Goal: Information Seeking & Learning: Learn about a topic

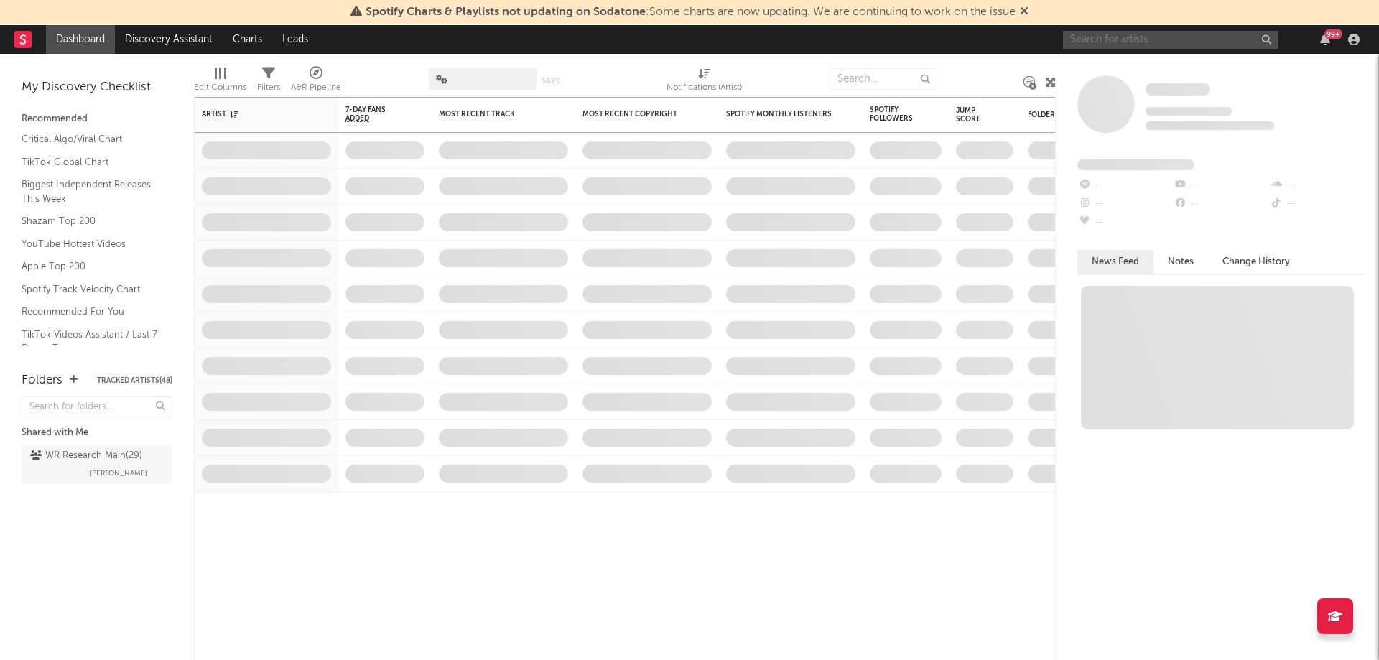
click at [1198, 43] on input "text" at bounding box center [1170, 40] width 215 height 18
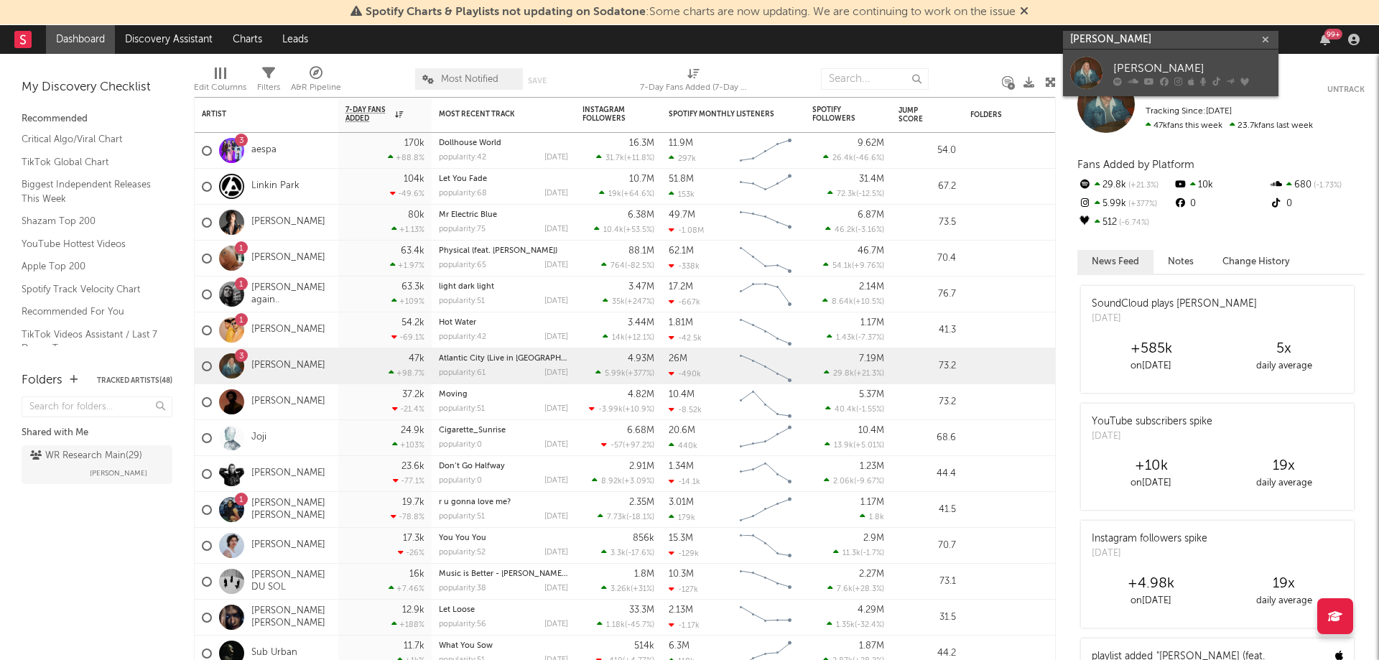
type input "[PERSON_NAME]"
click at [1165, 59] on link "[PERSON_NAME]" at bounding box center [1170, 73] width 215 height 47
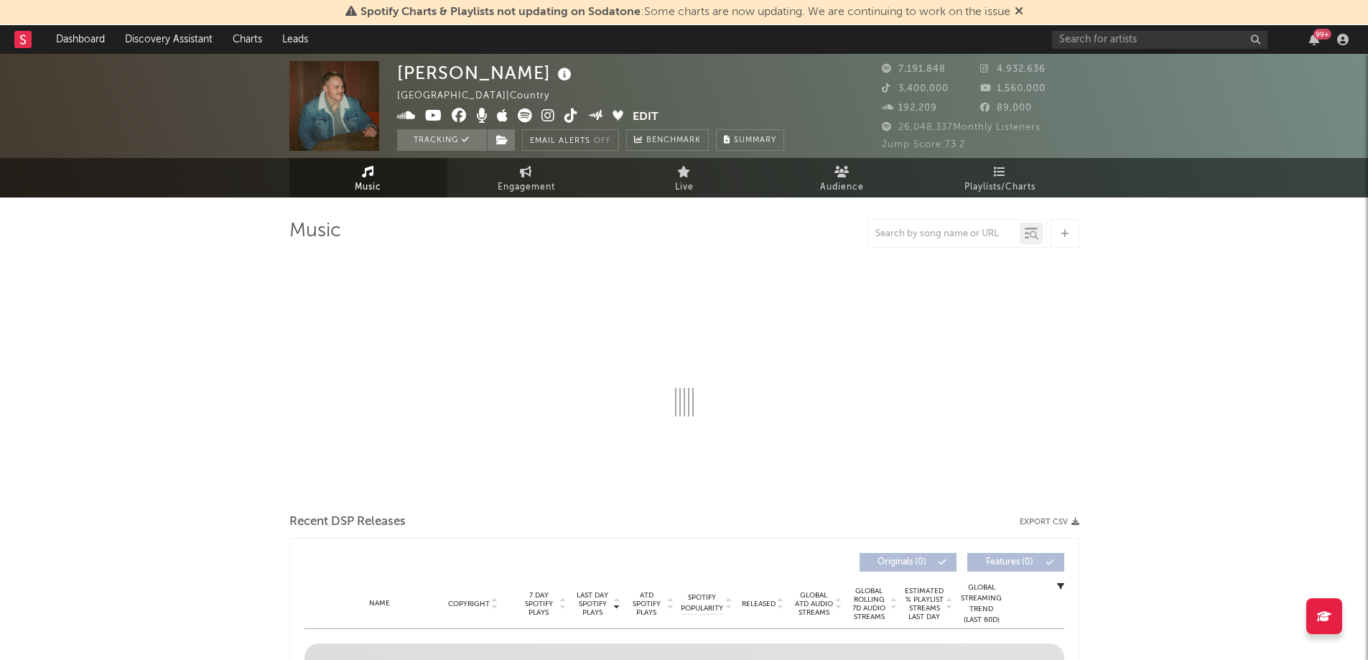
select select "6m"
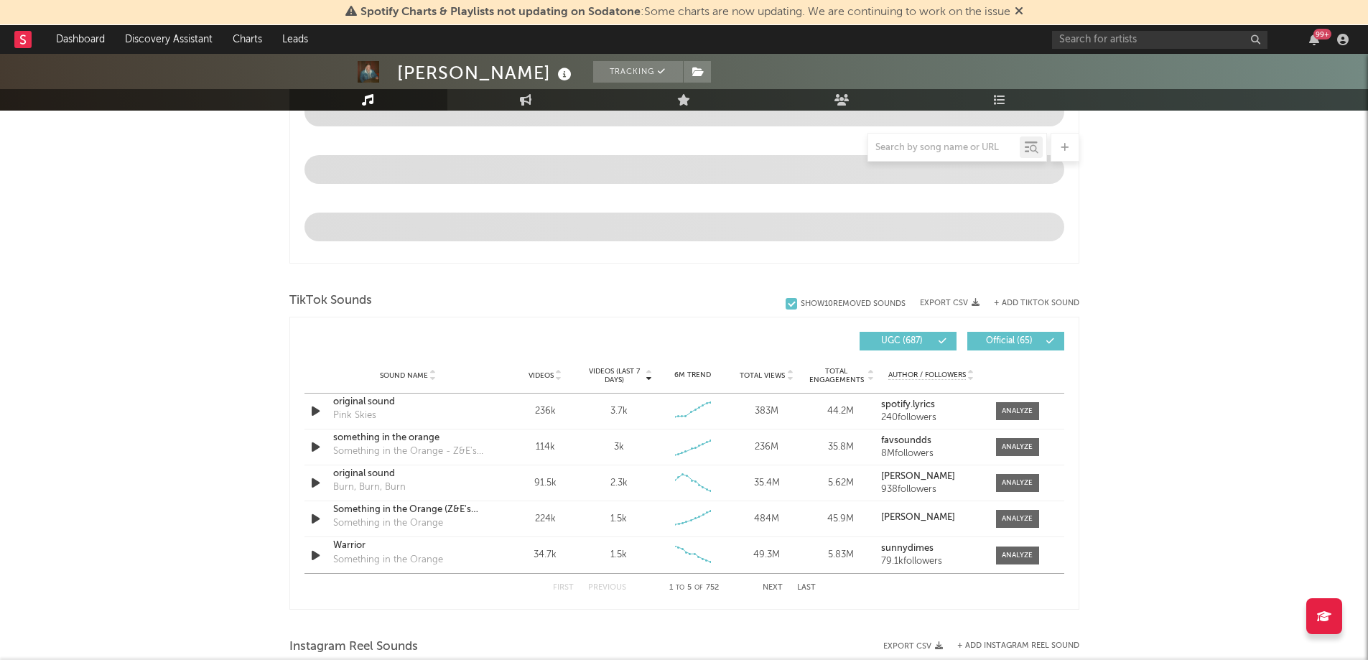
scroll to position [777, 0]
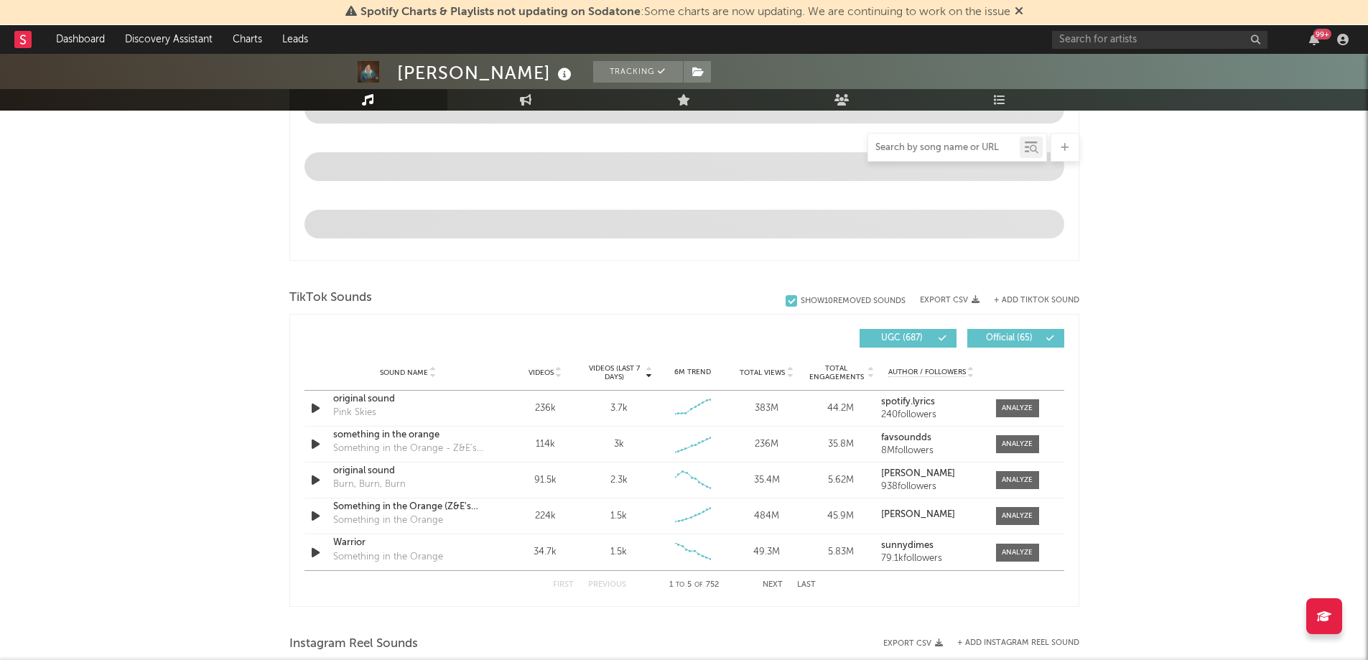
click at [921, 147] on input "text" at bounding box center [944, 147] width 152 height 11
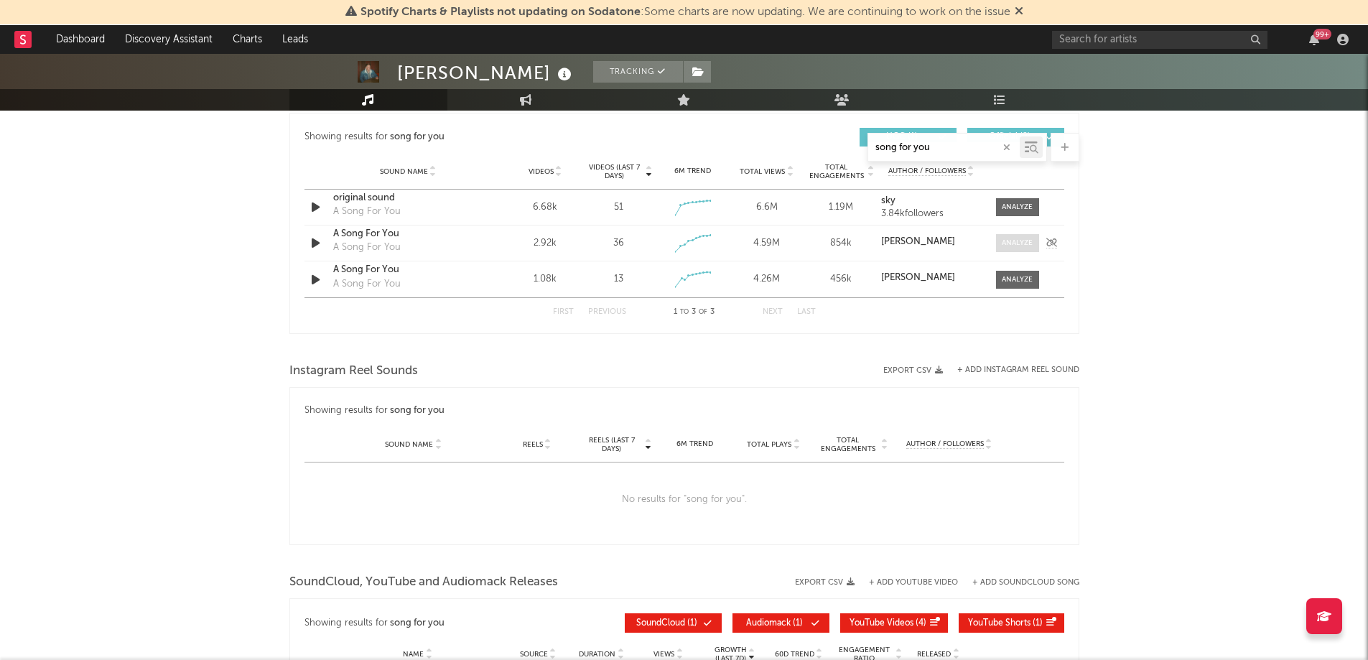
type input "song for you"
click at [1027, 245] on div at bounding box center [1017, 243] width 31 height 11
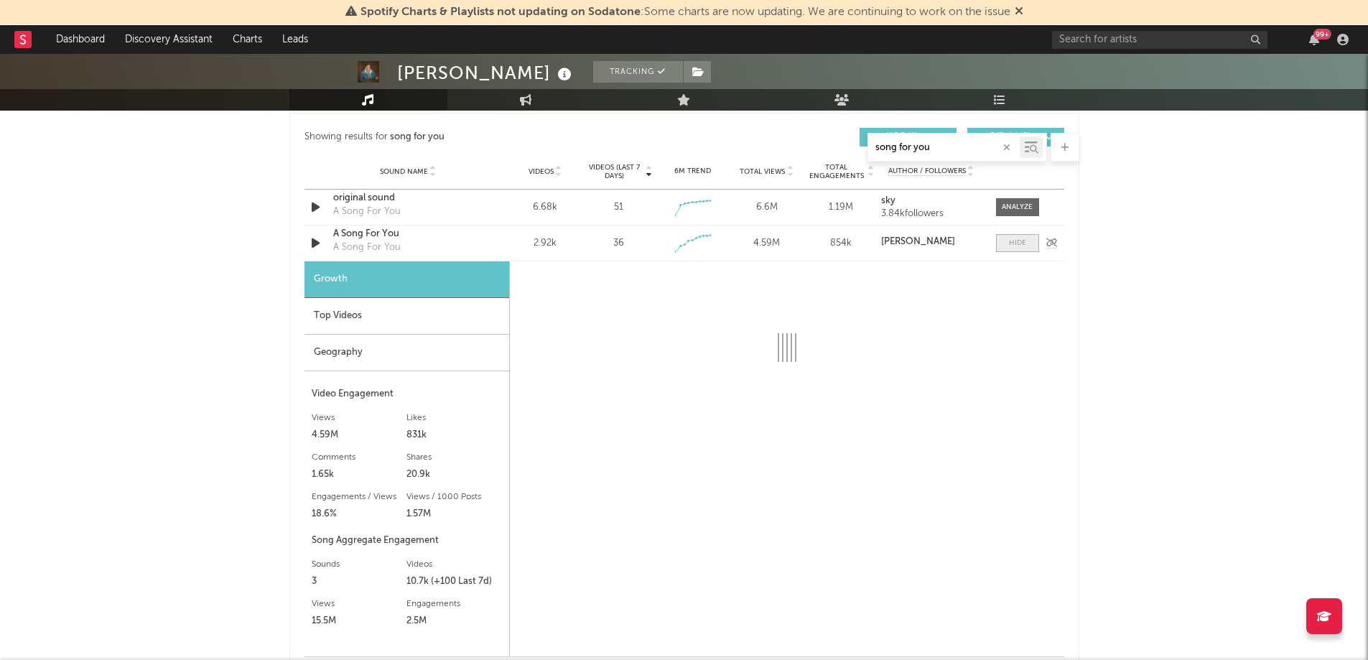
select select "1w"
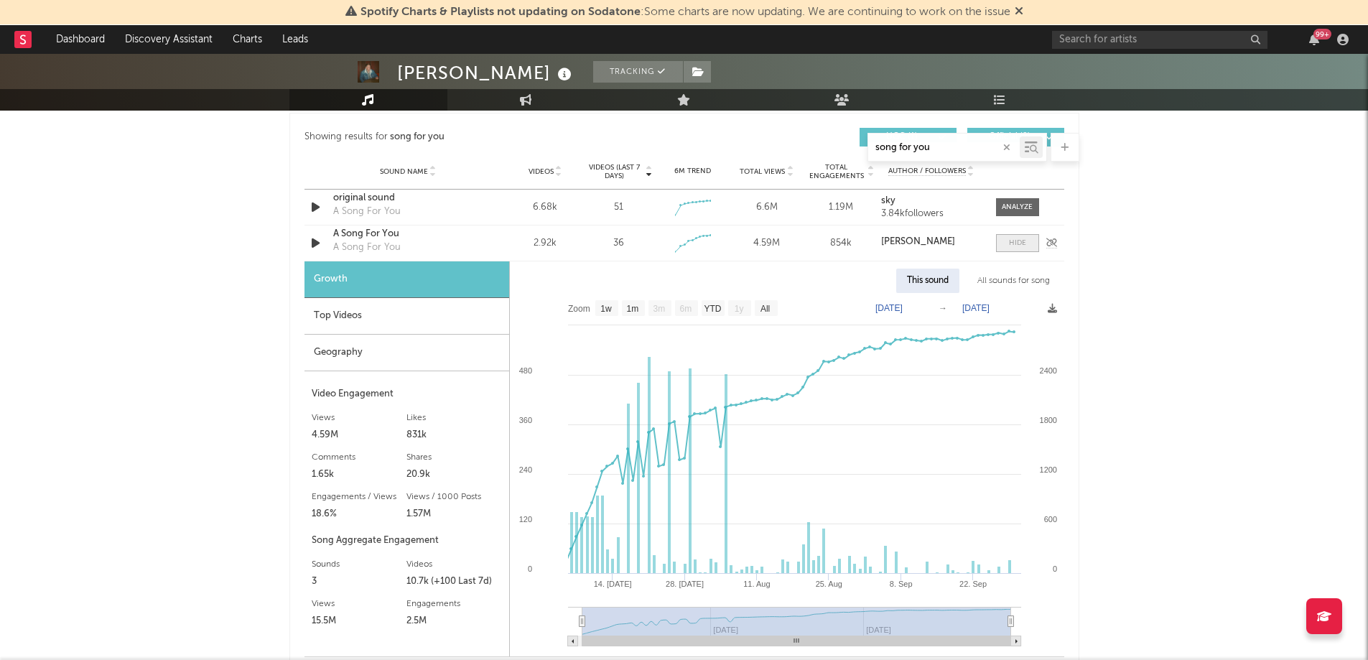
click at [1007, 244] on span at bounding box center [1017, 243] width 43 height 18
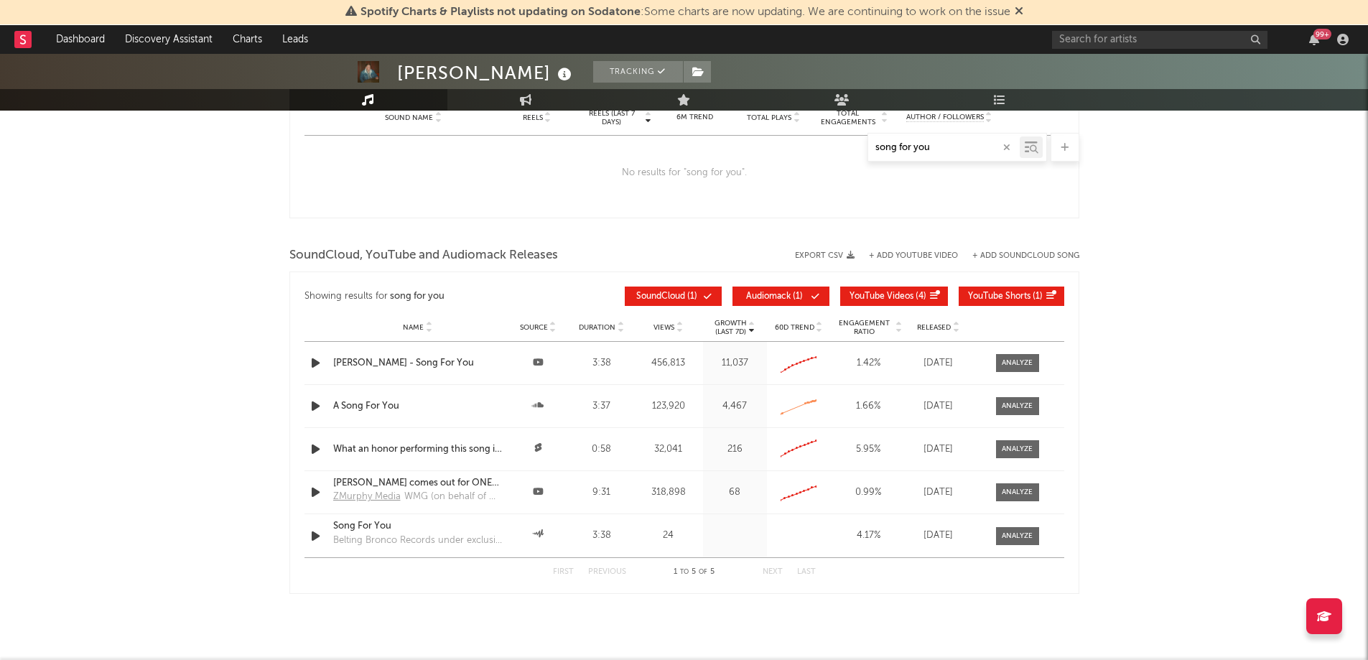
scroll to position [1112, 0]
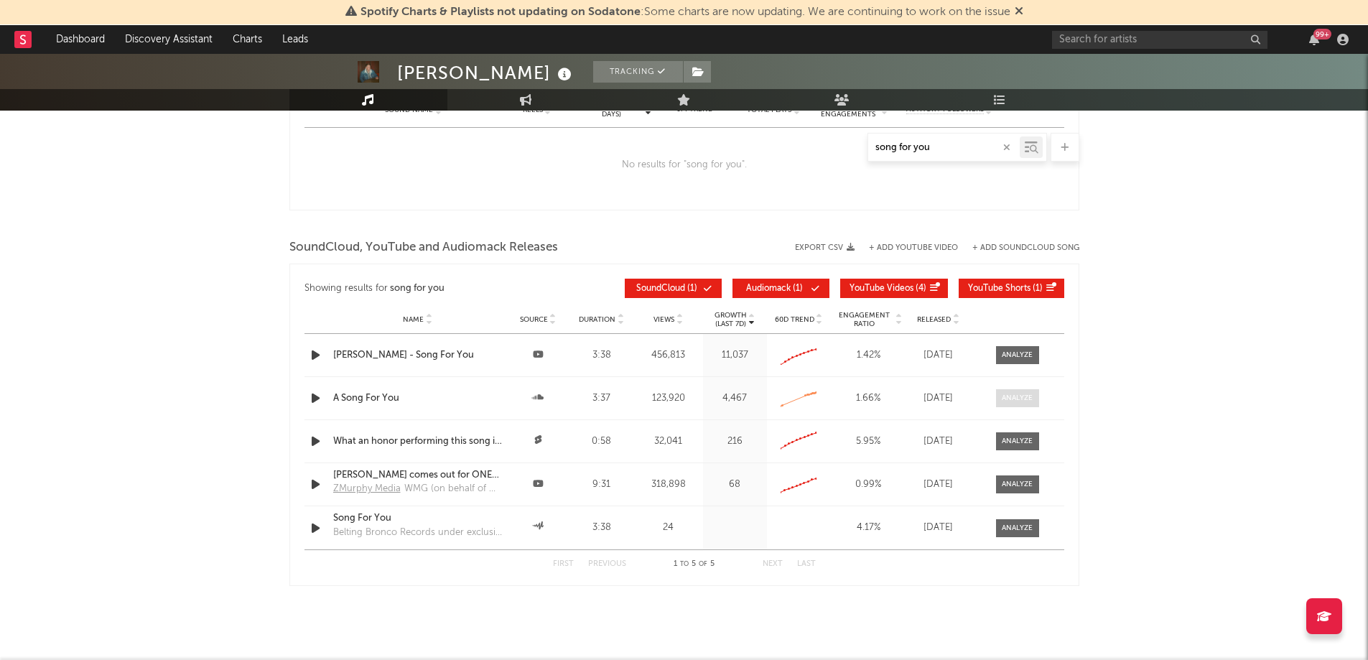
click at [1033, 401] on div at bounding box center [1017, 398] width 31 height 11
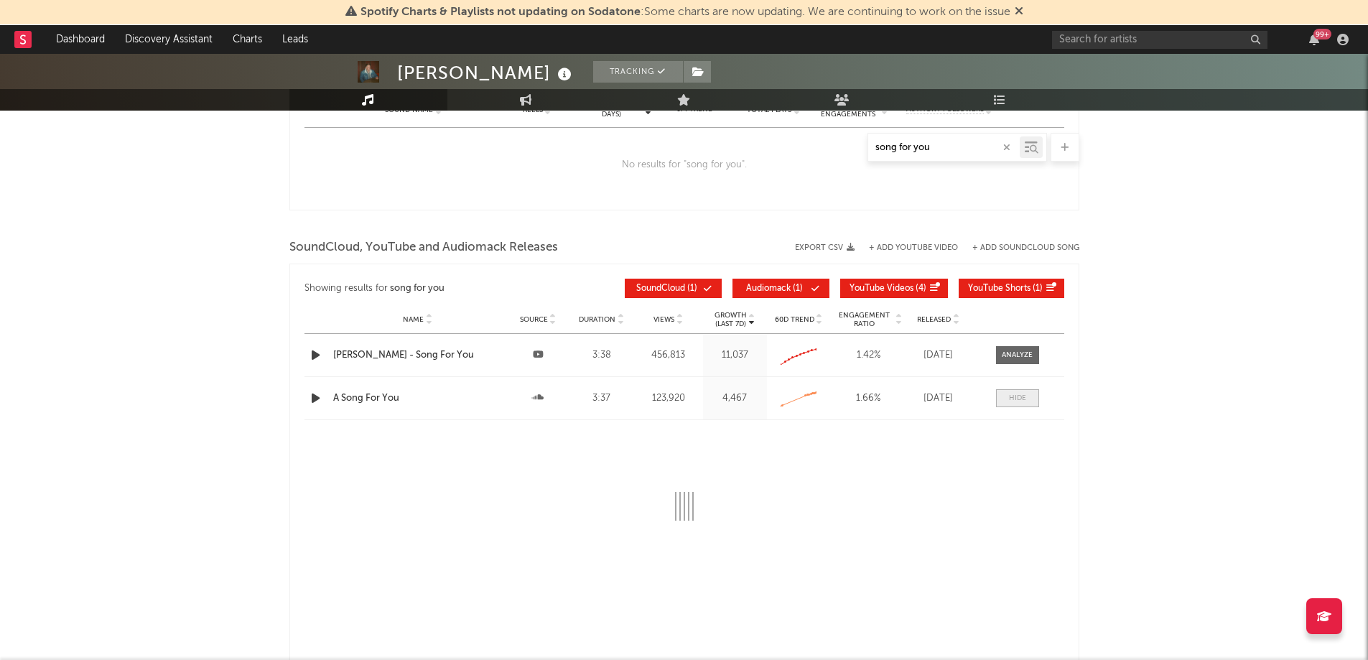
select select "3m"
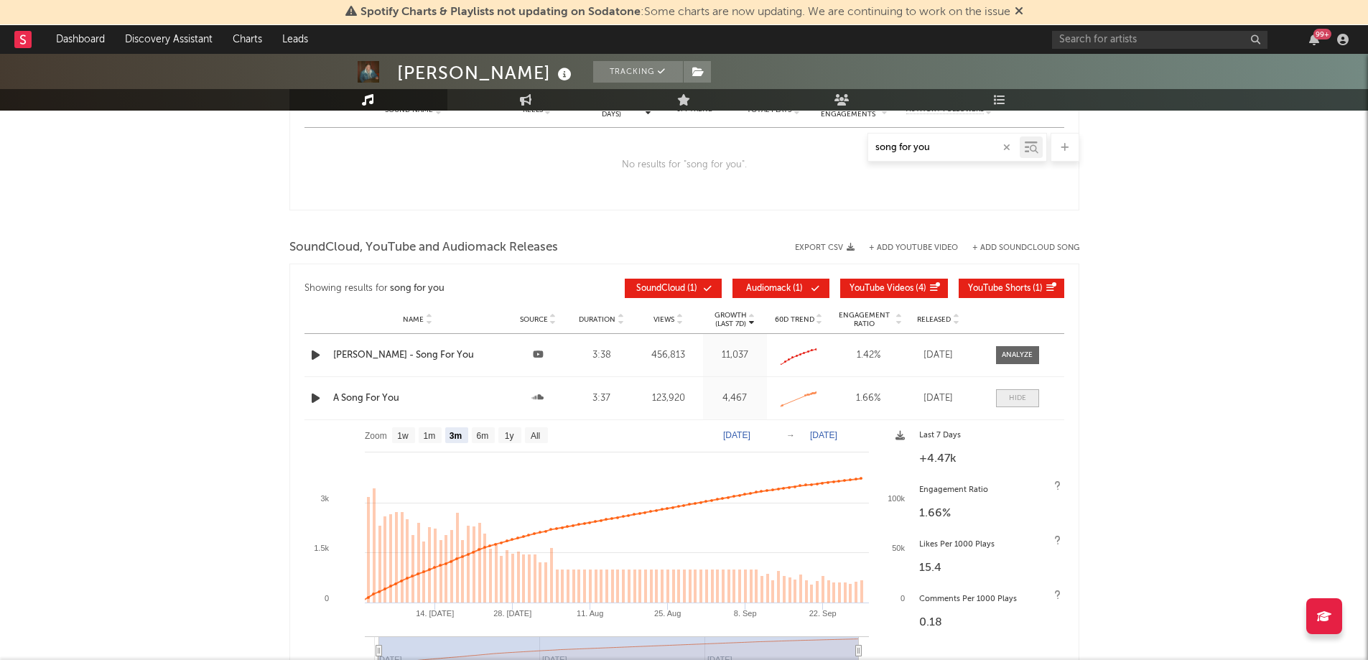
click at [1032, 401] on span at bounding box center [1017, 398] width 43 height 18
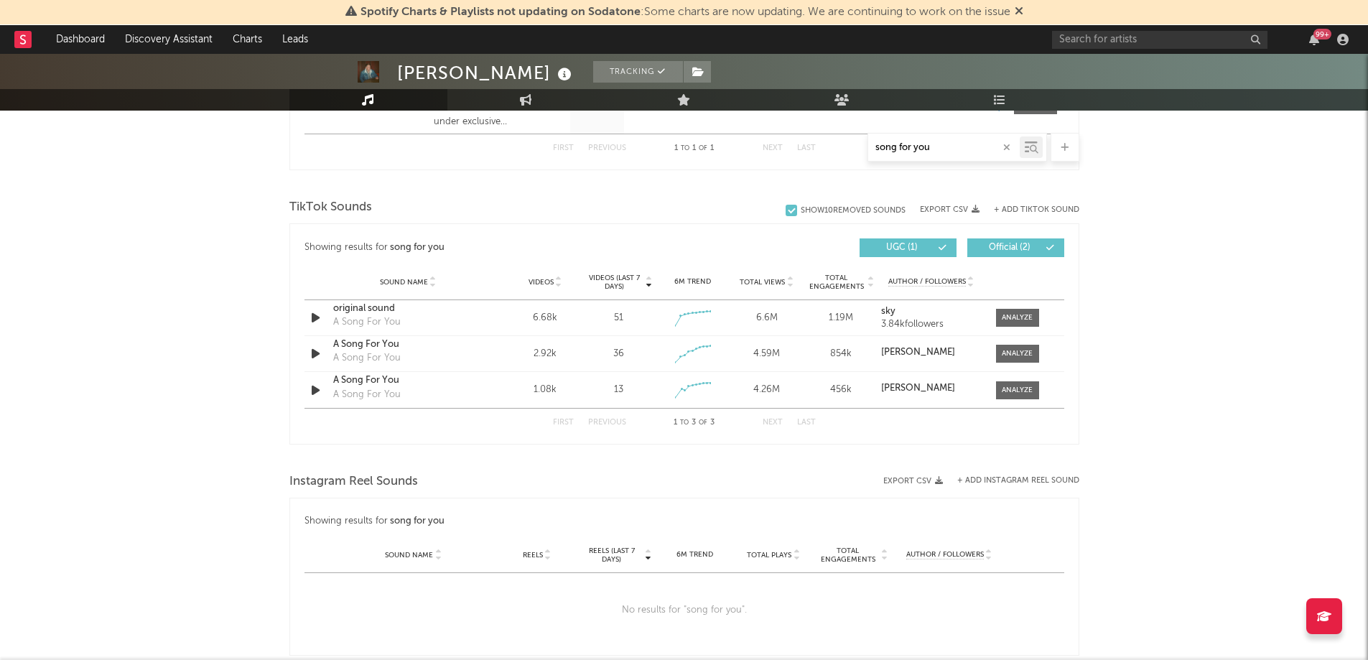
scroll to position [662, 0]
